Goal: Find specific page/section: Find specific page/section

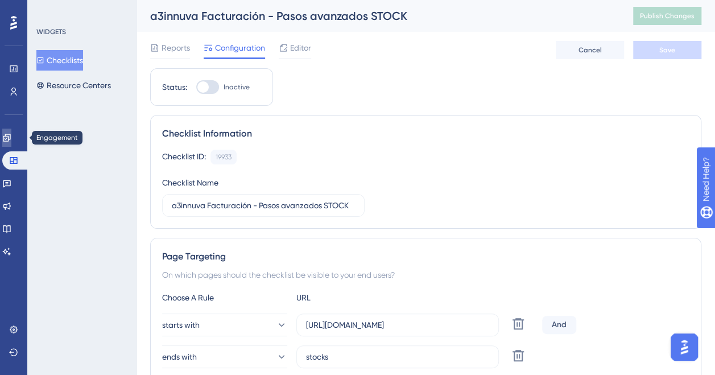
click at [11, 135] on icon at bounding box center [6, 137] width 9 height 9
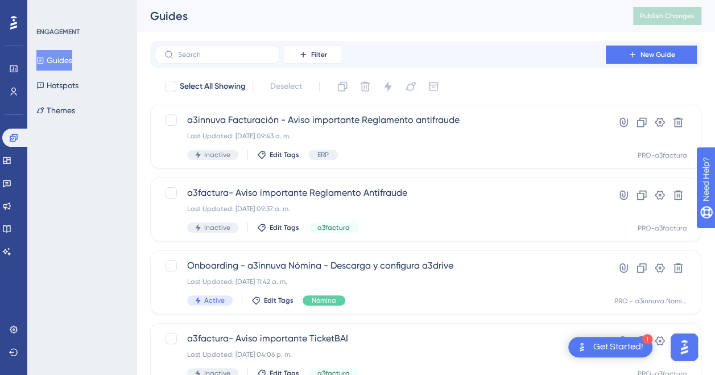
click at [64, 60] on button "Guides" at bounding box center [54, 60] width 36 height 20
click at [55, 53] on button "Guides" at bounding box center [54, 60] width 36 height 20
click at [12, 67] on icon at bounding box center [13, 68] width 9 height 9
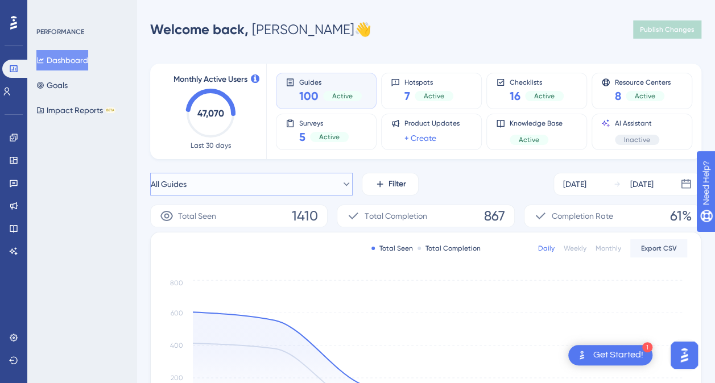
click at [341, 180] on icon at bounding box center [346, 184] width 11 height 11
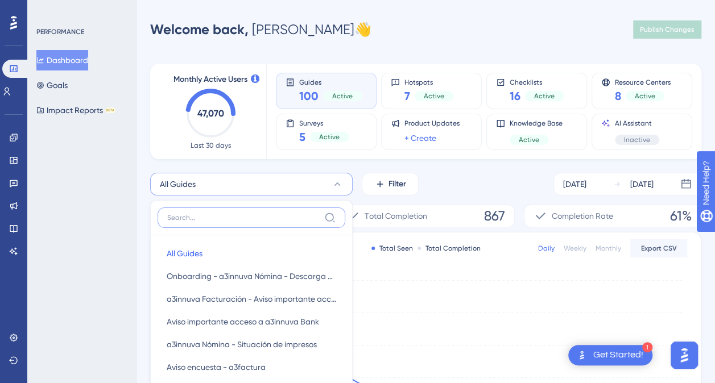
scroll to position [123, 0]
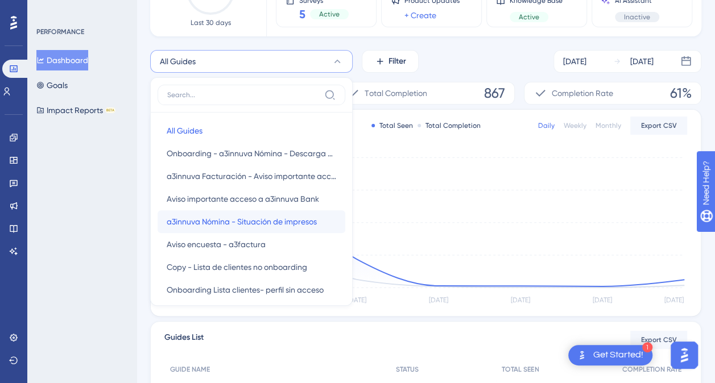
click at [199, 222] on span "a3innuva Nómina - Situación de impresos" at bounding box center [242, 222] width 150 height 14
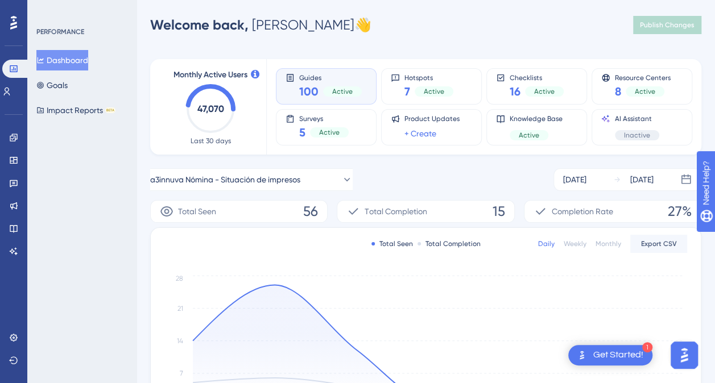
scroll to position [0, 0]
